Goal: Information Seeking & Learning: Learn about a topic

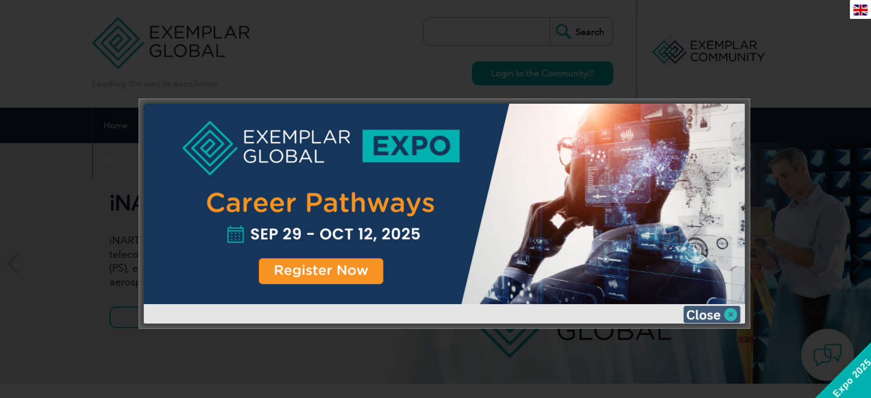
click at [733, 312] on img at bounding box center [711, 314] width 57 height 17
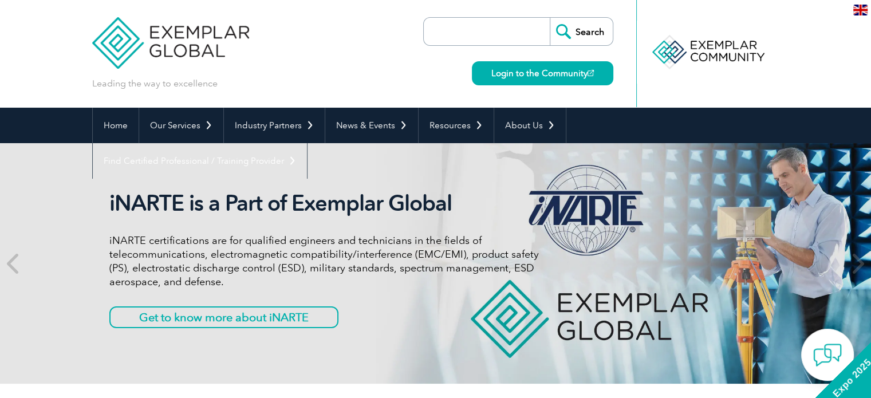
click at [392, 73] on div "Leading the way to excellence Search" at bounding box center [435, 54] width 687 height 108
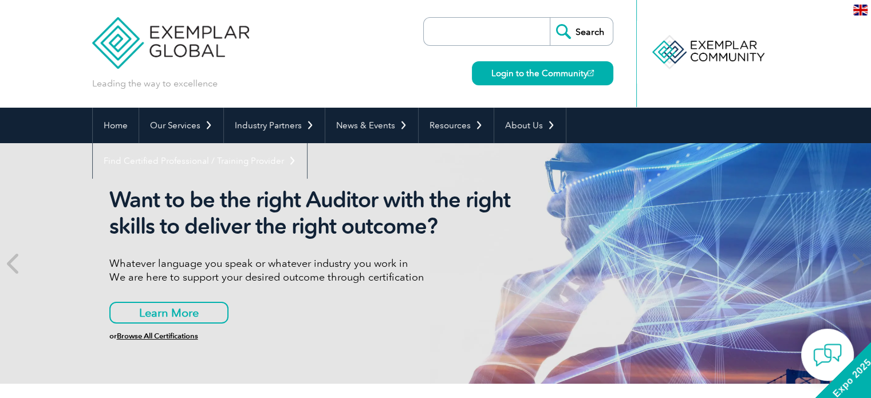
click at [857, 12] on img at bounding box center [860, 10] width 14 height 11
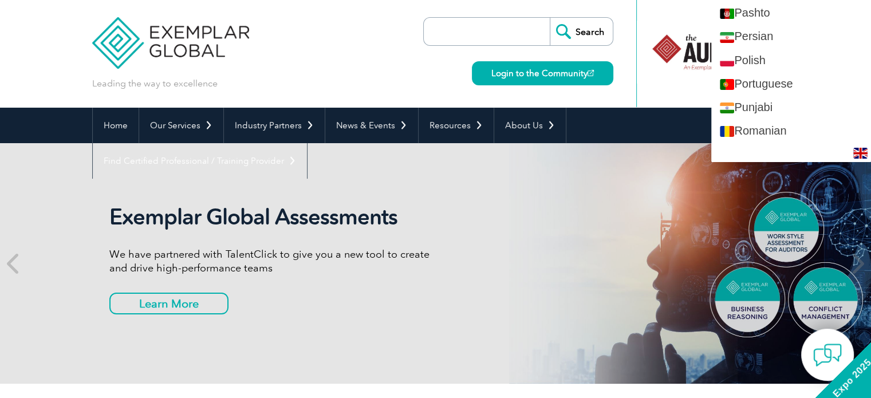
scroll to position [1597, 0]
click at [820, 87] on link "Portuguese" at bounding box center [791, 85] width 160 height 23
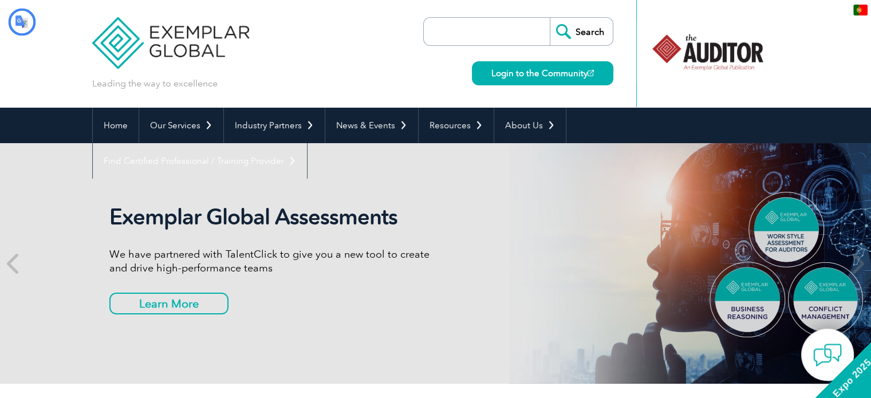
scroll to position [0, 0]
type input "Procurar"
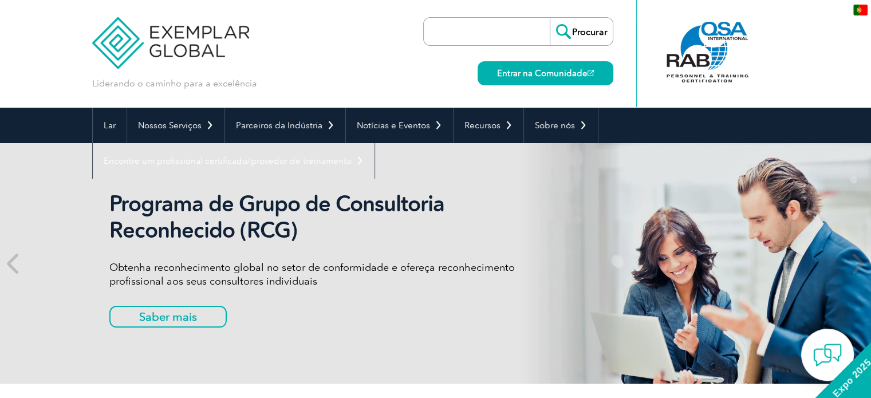
click at [302, 54] on div "Liderando o caminho para a excelência" at bounding box center [435, 54] width 687 height 108
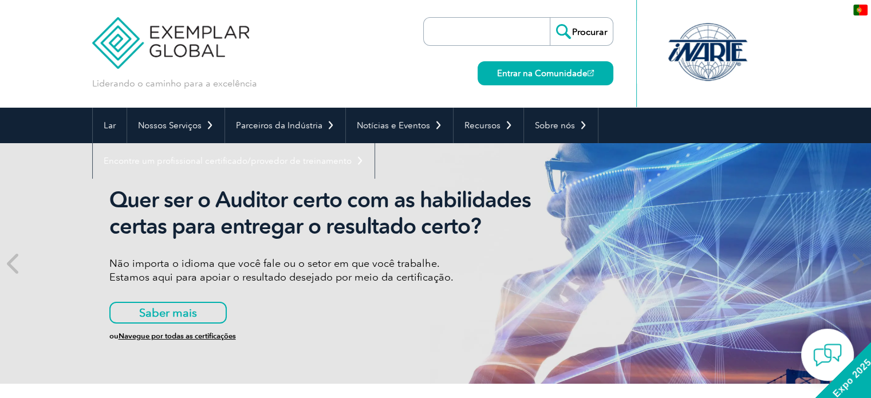
click at [479, 36] on input "search" at bounding box center [490, 31] width 120 height 27
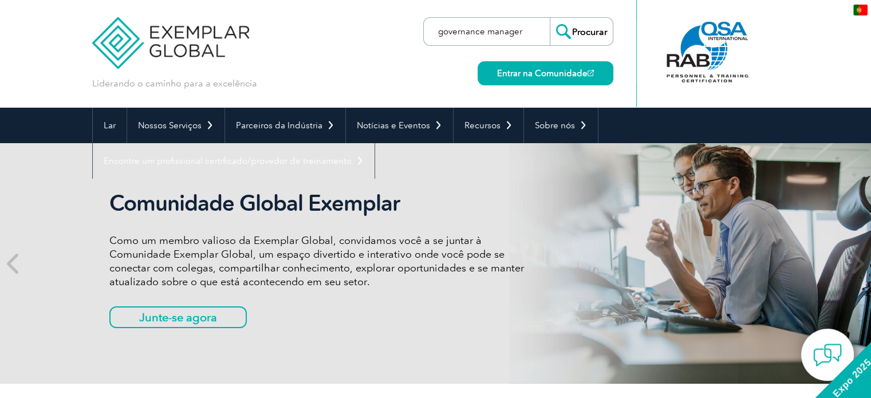
type input "governance manager"
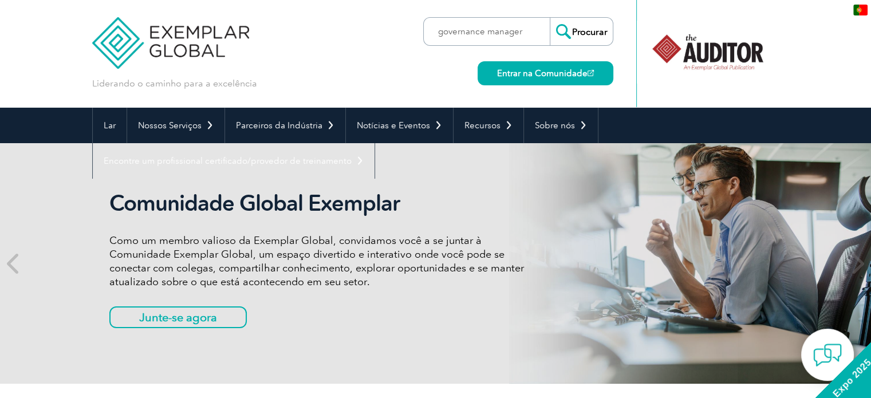
click at [575, 40] on input "Procurar" at bounding box center [581, 31] width 63 height 27
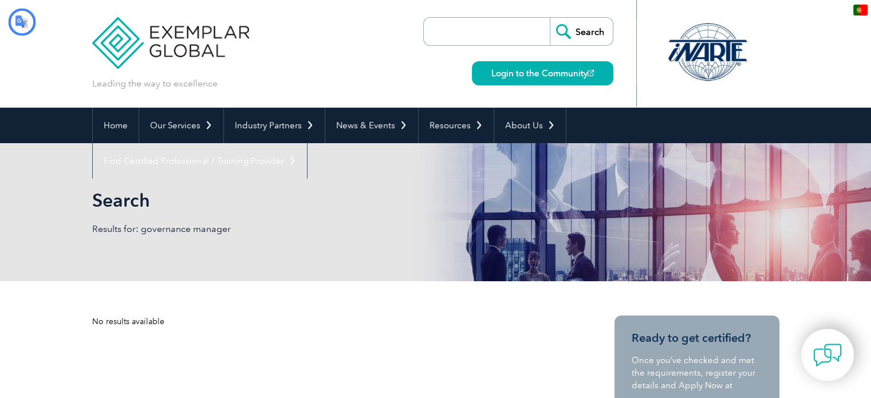
type input "Procurar"
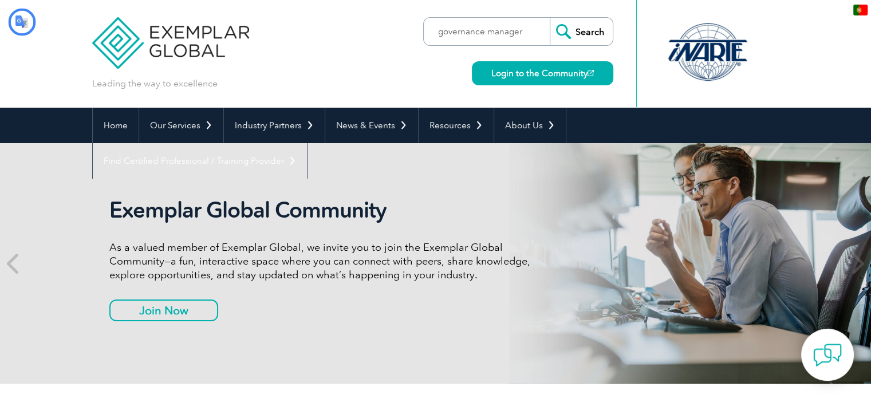
type input "Procurar"
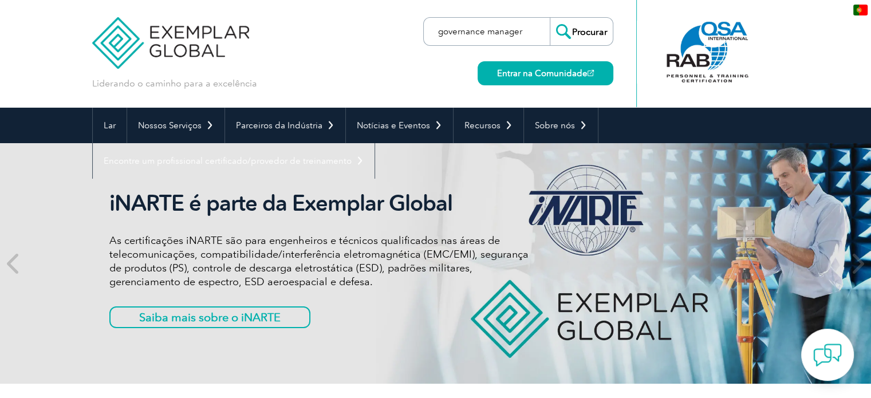
click at [490, 29] on input "governance manager" at bounding box center [490, 31] width 120 height 27
drag, startPoint x: 536, startPoint y: 36, endPoint x: 391, endPoint y: 36, distance: 145.5
click at [391, 36] on div "Liderando o caminho para a excelência" at bounding box center [435, 54] width 687 height 108
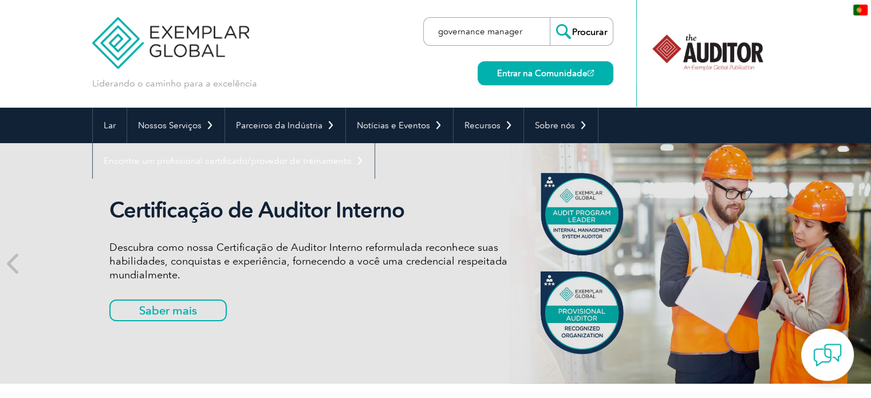
type input "A"
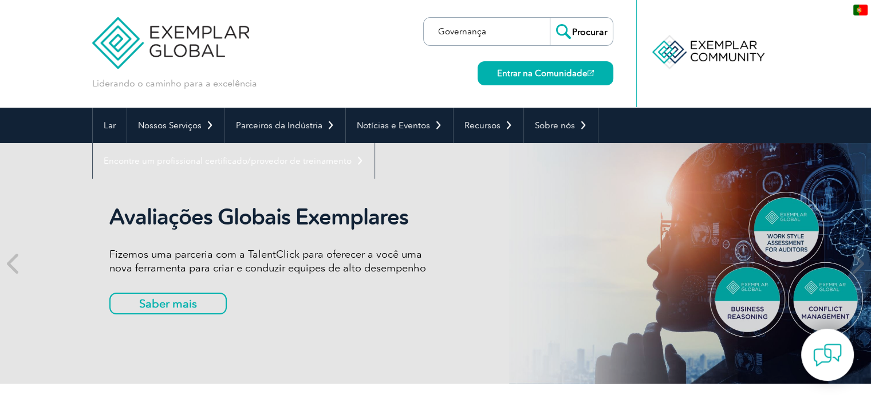
type input "Governança"
click at [581, 34] on input "Procurar" at bounding box center [581, 31] width 63 height 27
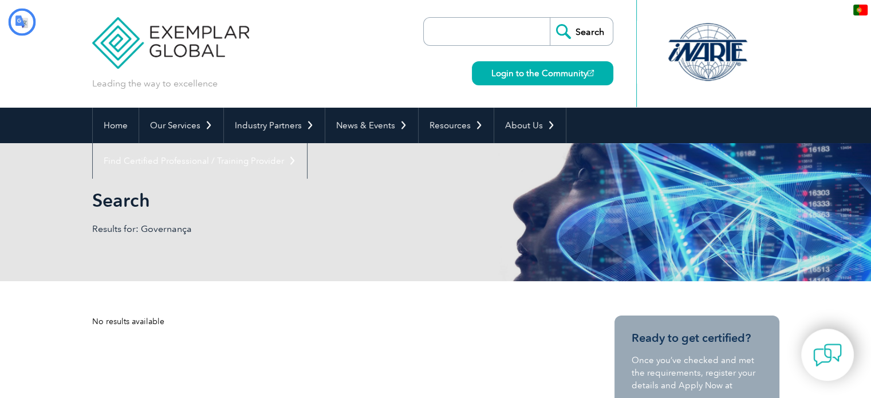
type input "Procurar"
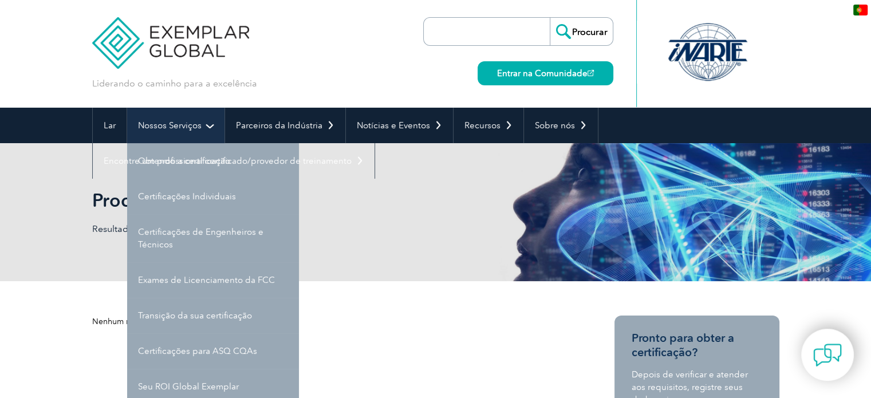
click at [214, 123] on link "Nossos Serviços" at bounding box center [175, 126] width 97 height 36
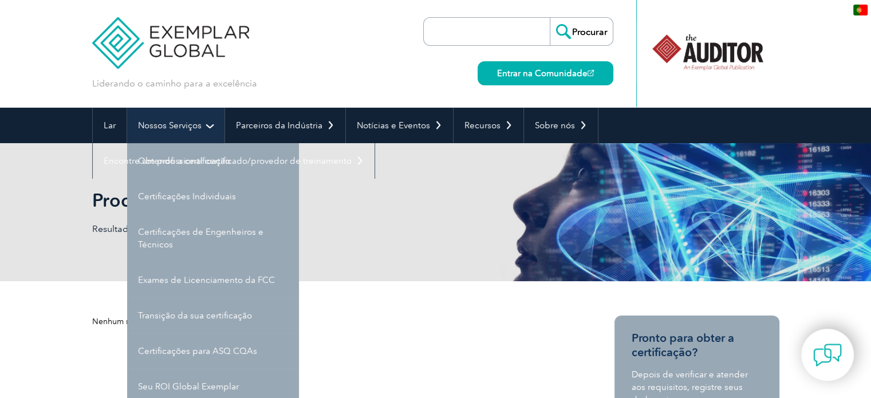
click at [209, 124] on link "Nossos Serviços" at bounding box center [175, 126] width 97 height 36
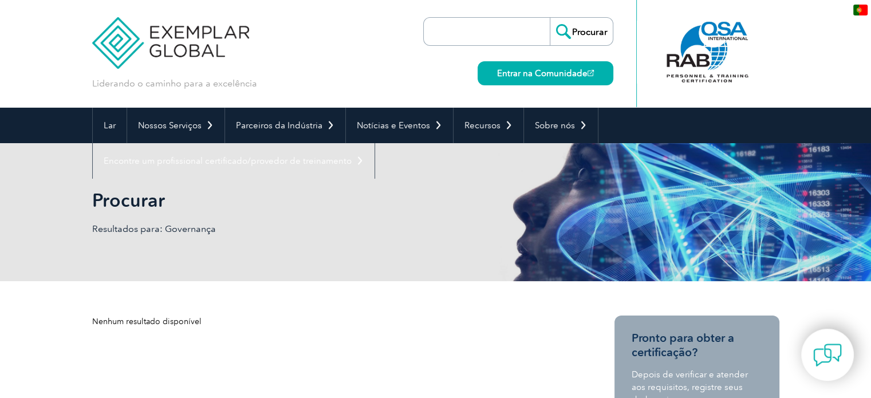
click at [290, 84] on div "Liderando o caminho para a excelência" at bounding box center [435, 54] width 687 height 108
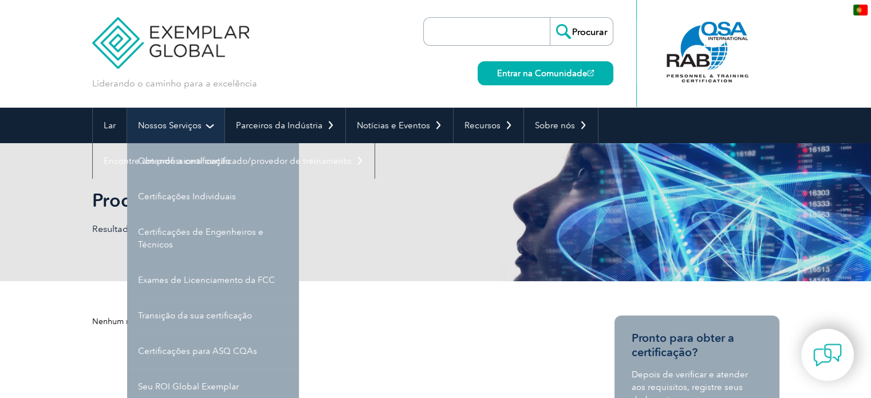
click at [187, 125] on font "Nossos Serviços" at bounding box center [170, 125] width 64 height 10
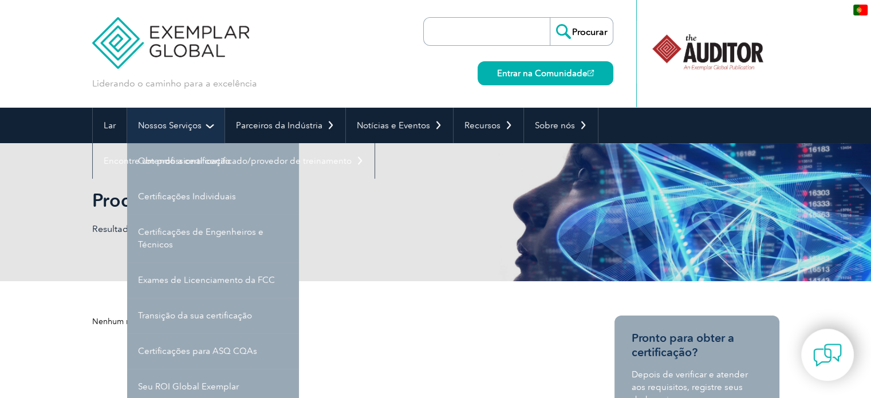
click at [187, 125] on font "Nossos Serviços" at bounding box center [170, 125] width 64 height 10
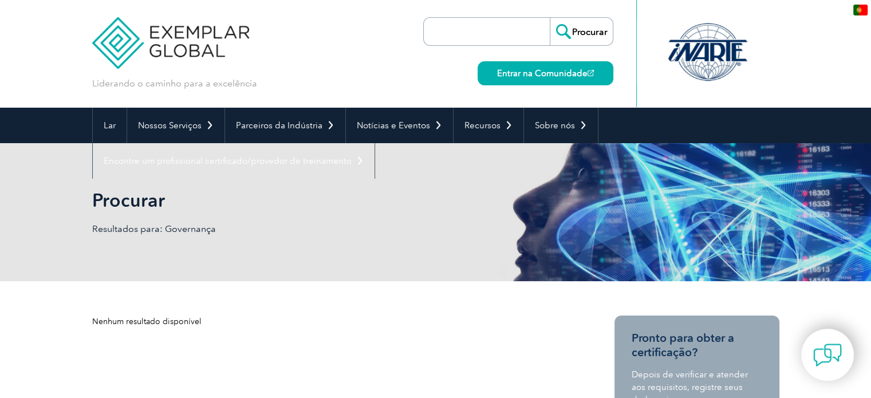
click at [372, 261] on div "Procurar Resultados para: Governança" at bounding box center [435, 212] width 687 height 138
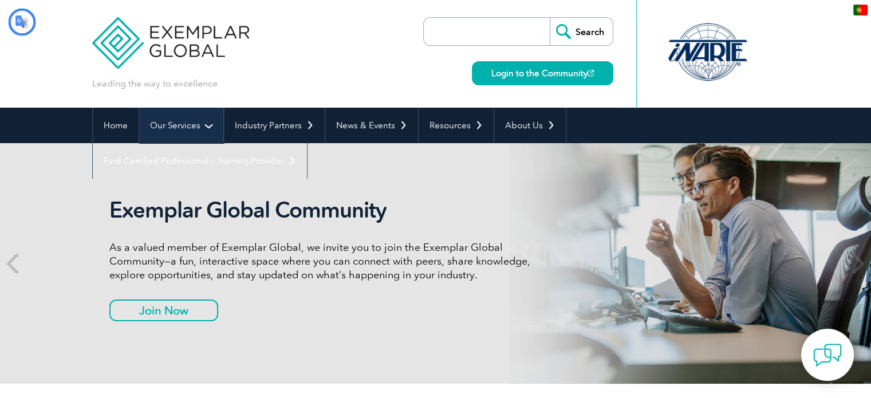
type input "Procurar"
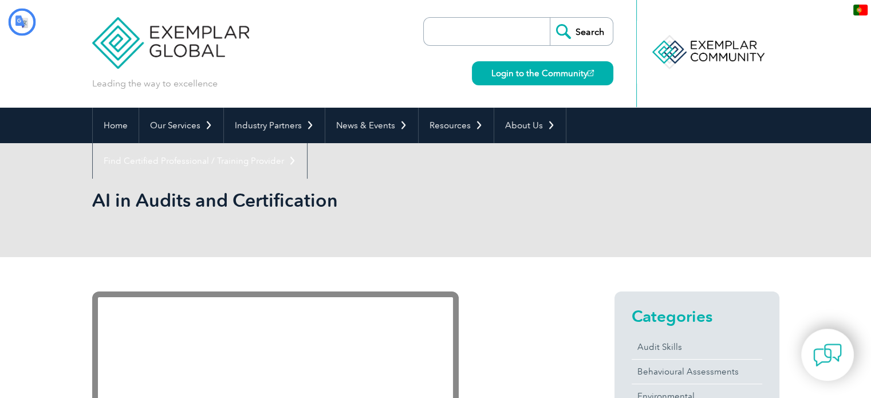
type input "Procurar"
